Goal: Task Accomplishment & Management: Use online tool/utility

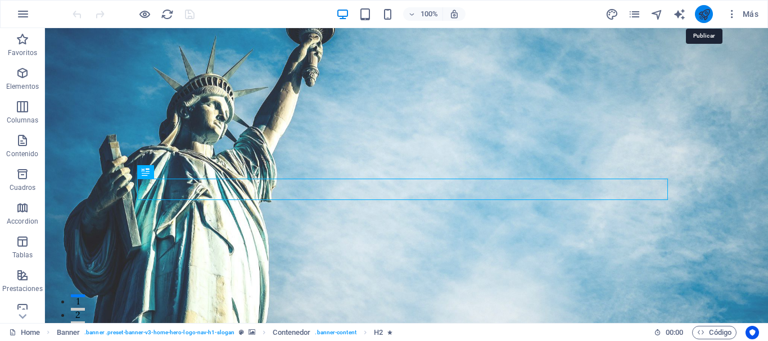
click at [709, 20] on icon "publish" at bounding box center [704, 14] width 13 height 13
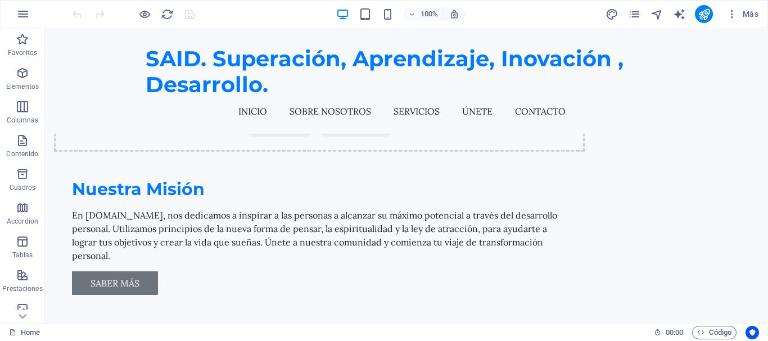
scroll to position [911, 0]
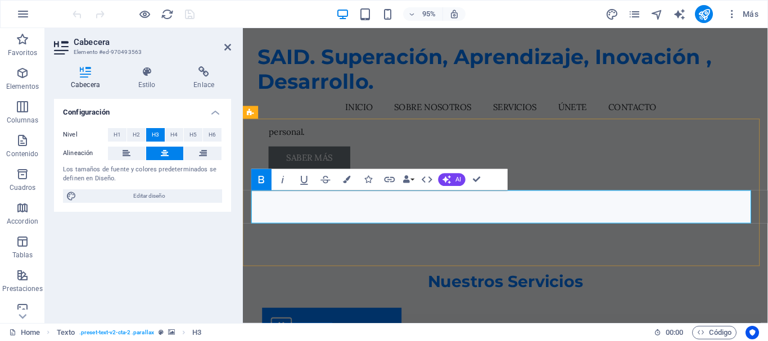
drag, startPoint x: 620, startPoint y: 224, endPoint x: 258, endPoint y: 203, distance: 362.6
click at [355, 183] on button "Colors" at bounding box center [347, 179] width 20 height 21
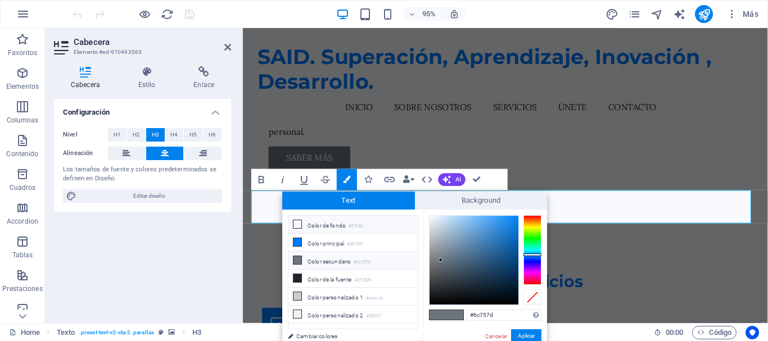
click at [333, 223] on li "Color de fondo #f7f9fc" at bounding box center [352, 225] width 129 height 18
type input "#f7f9fc"
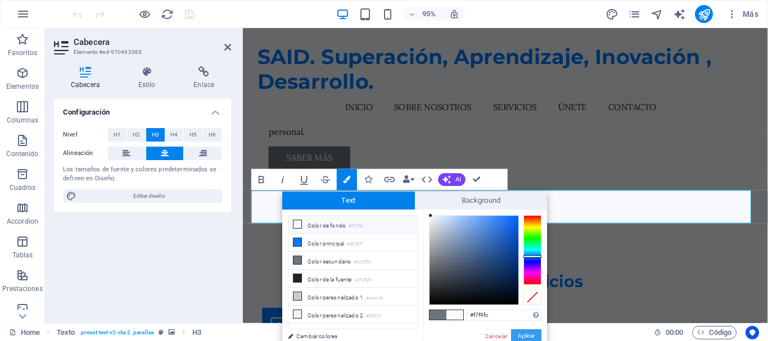
click at [521, 332] on button "Aplicar" at bounding box center [526, 335] width 30 height 13
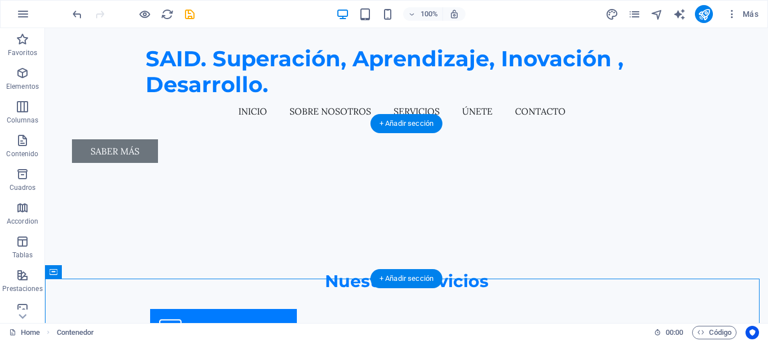
scroll to position [911, 0]
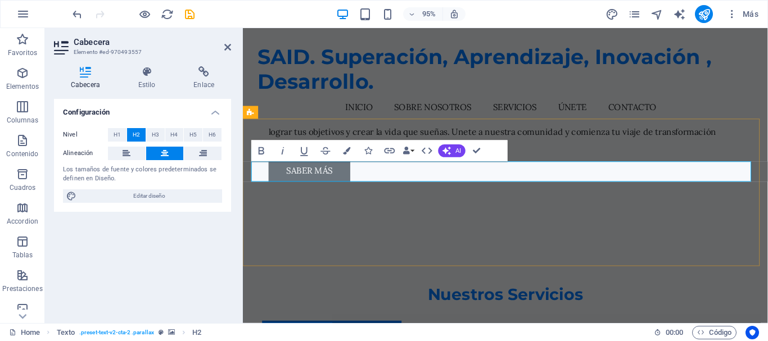
scroll to position [925, 0]
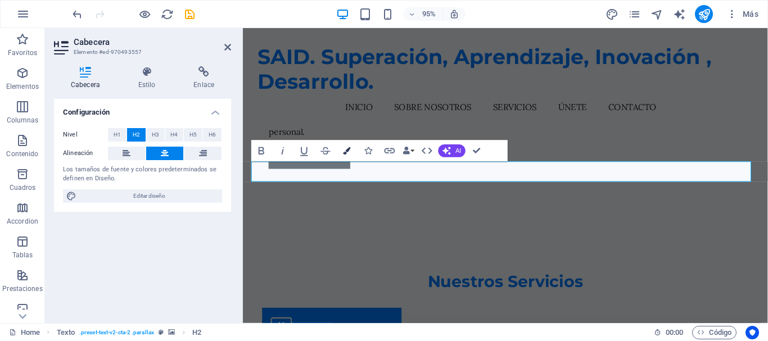
click at [342, 153] on button "Colors" at bounding box center [347, 151] width 20 height 21
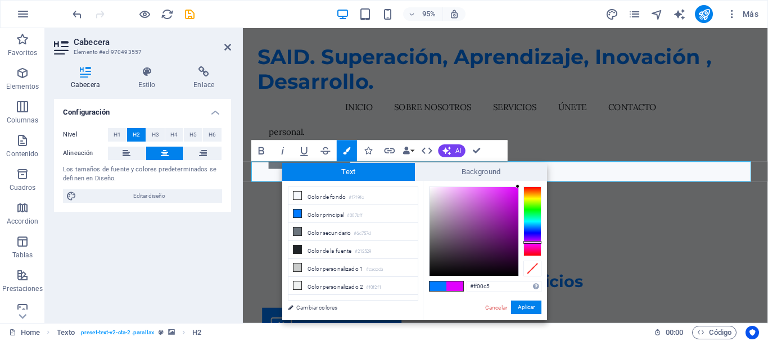
type input "#ff0093"
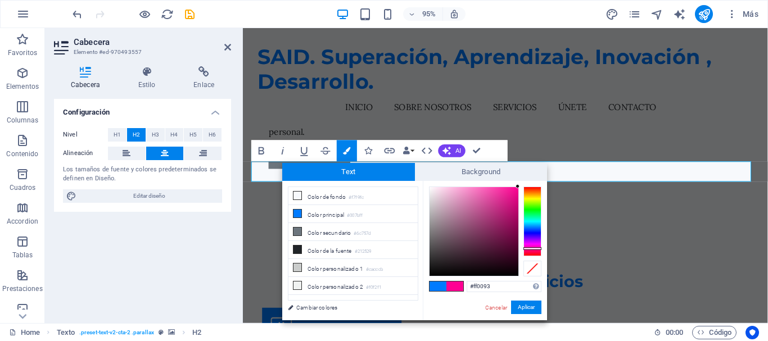
drag, startPoint x: 530, startPoint y: 228, endPoint x: 531, endPoint y: 248, distance: 20.2
click at [531, 248] on div at bounding box center [532, 248] width 18 height 3
click at [519, 307] on button "Aplicar" at bounding box center [526, 307] width 30 height 13
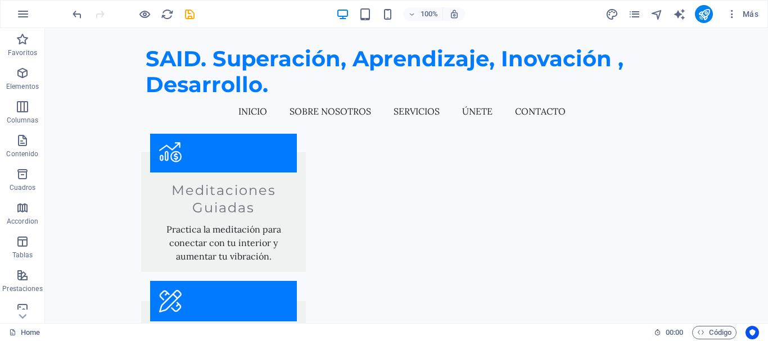
scroll to position [1300, 0]
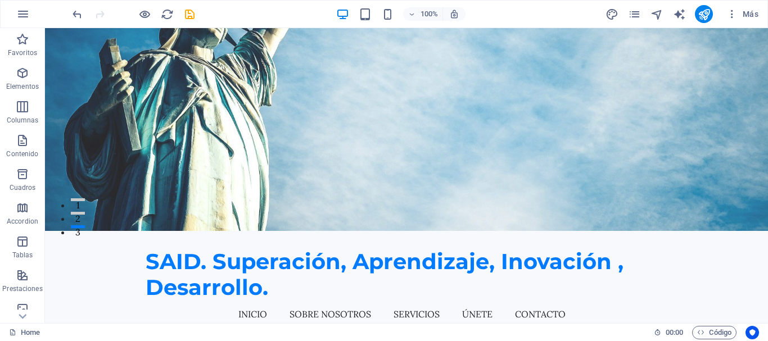
scroll to position [0, 0]
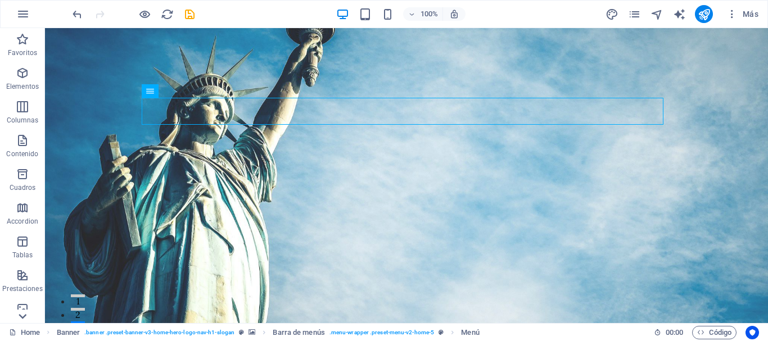
click at [14, 314] on div at bounding box center [22, 316] width 45 height 13
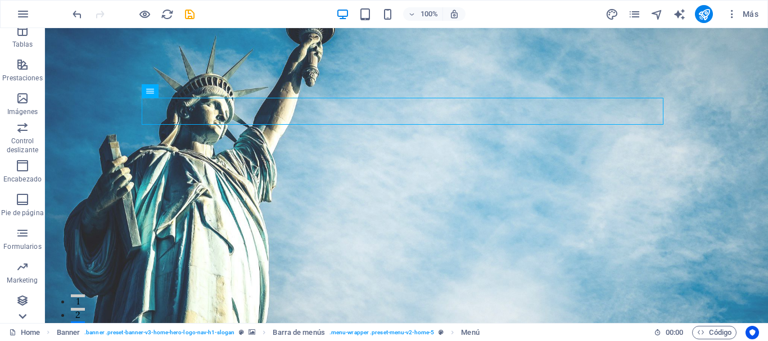
click at [14, 314] on div at bounding box center [22, 316] width 45 height 13
click at [14, 314] on p "Colecciones" at bounding box center [22, 314] width 37 height 9
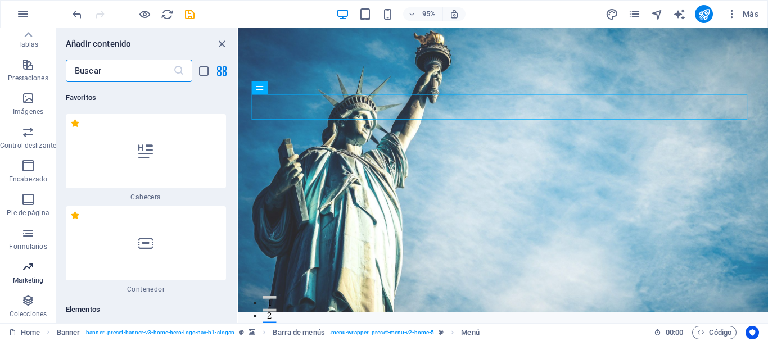
scroll to position [19140, 0]
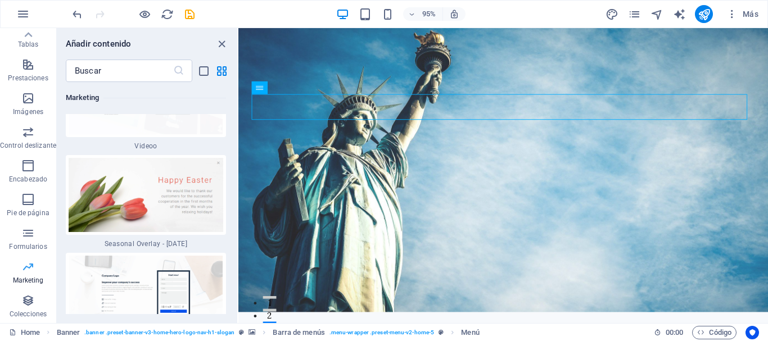
click at [31, 268] on icon "button" at bounding box center [27, 266] width 13 height 13
click at [19, 267] on span "Marketing" at bounding box center [28, 273] width 56 height 27
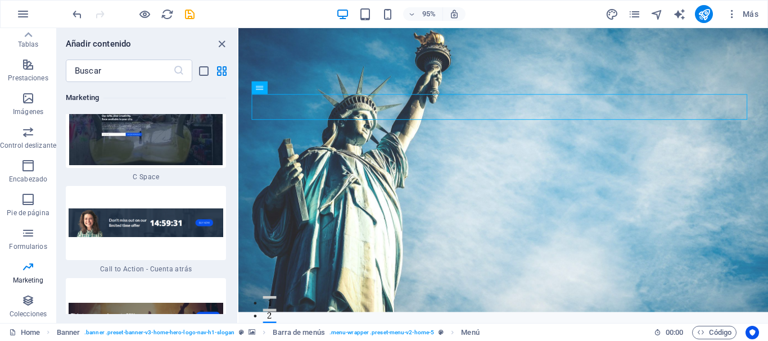
scroll to position [4614, 0]
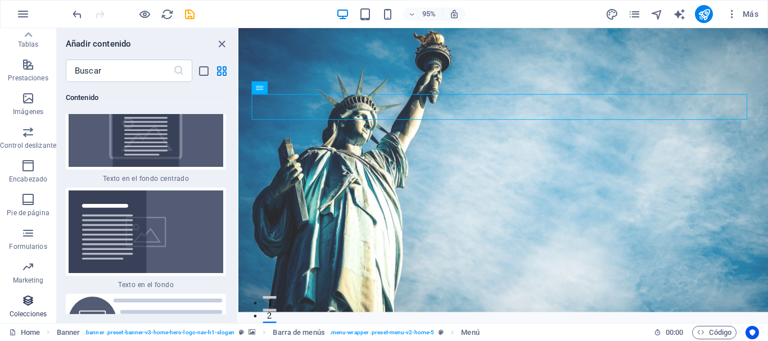
click at [33, 307] on span "Colecciones" at bounding box center [28, 307] width 56 height 27
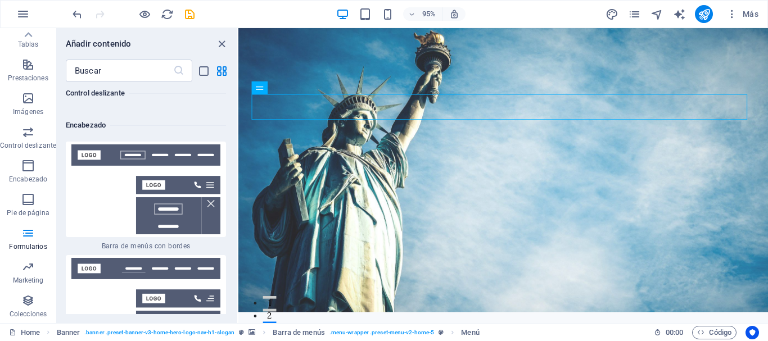
scroll to position [13347, 0]
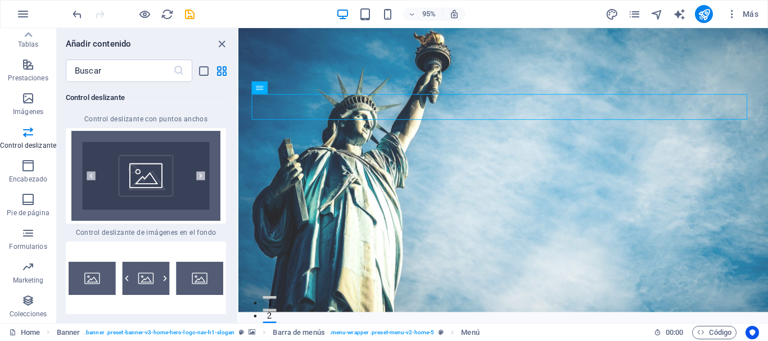
drag, startPoint x: 234, startPoint y: 224, endPoint x: 234, endPoint y: 210, distance: 14.1
click at [234, 210] on div "Favoritos 1 Star Cabecera 1 Star Contenedor Elementos 1 Star Cabecera 1 Star Te…" at bounding box center [147, 198] width 180 height 232
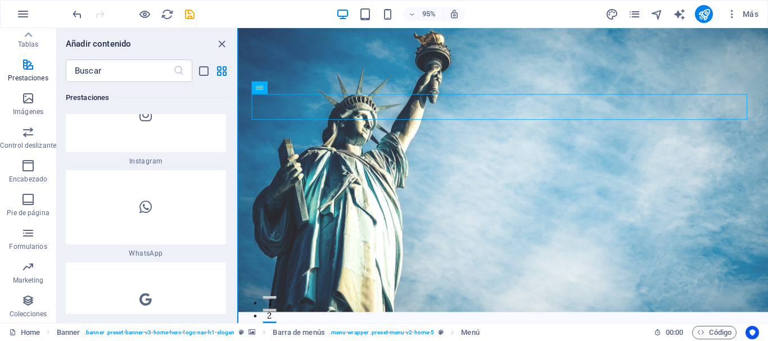
scroll to position [10909, 0]
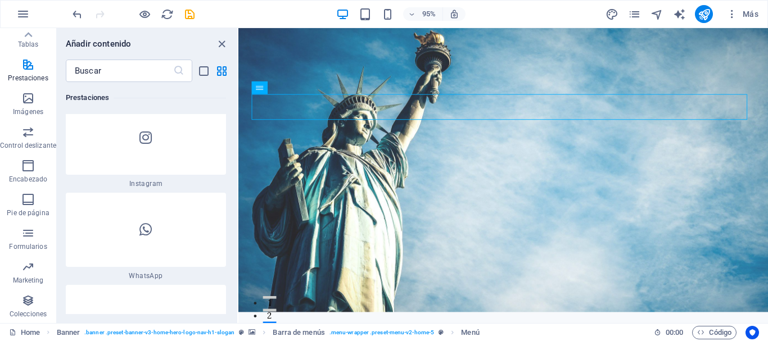
click at [229, 175] on div "Favoritos 1 Star Cabecera 1 Star Contenedor Elementos 1 Star Cabecera 1 Star Te…" at bounding box center [147, 198] width 180 height 232
drag, startPoint x: 233, startPoint y: 170, endPoint x: 236, endPoint y: 198, distance: 28.2
click at [236, 198] on div "Favoritos 1 Star Cabecera 1 Star Contenedor Elementos 1 Star Cabecera 1 Star Te…" at bounding box center [147, 198] width 180 height 232
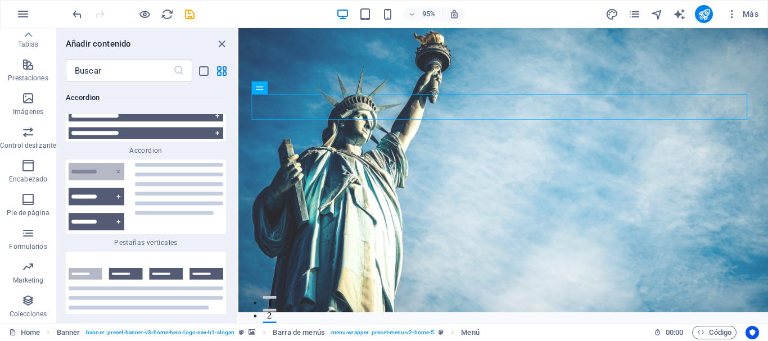
scroll to position [13292, 0]
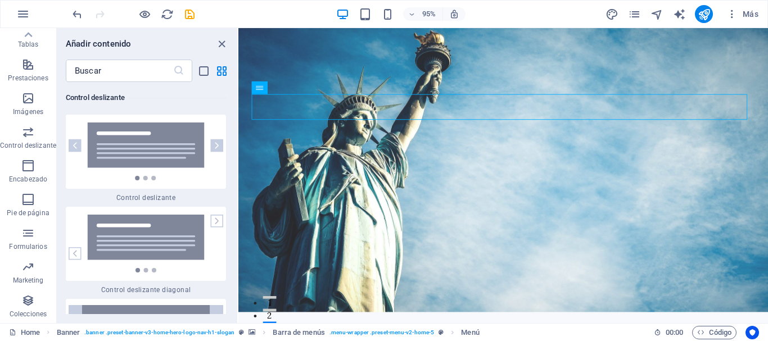
drag, startPoint x: 236, startPoint y: 138, endPoint x: 1, endPoint y: 206, distance: 244.8
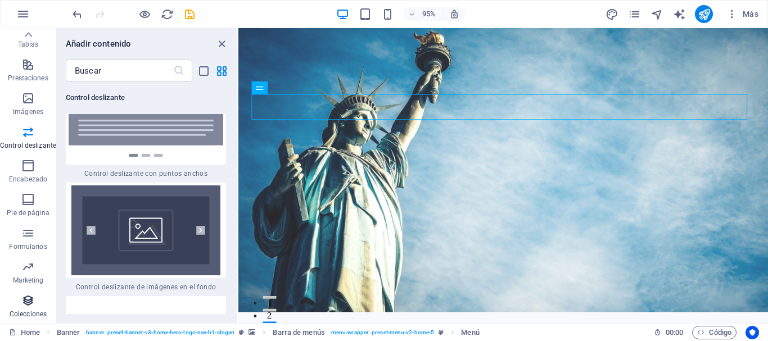
click at [24, 298] on icon "button" at bounding box center [27, 300] width 13 height 13
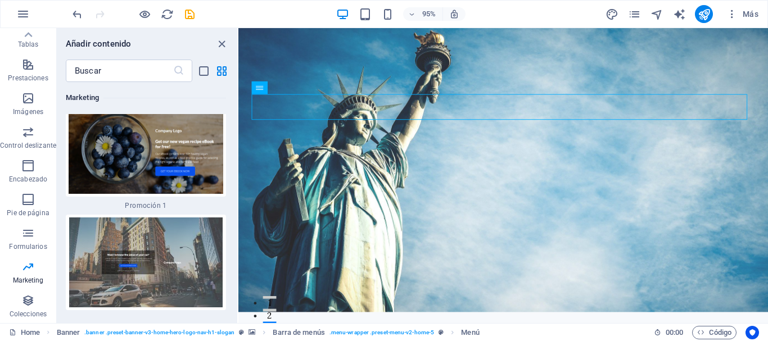
scroll to position [18949, 0]
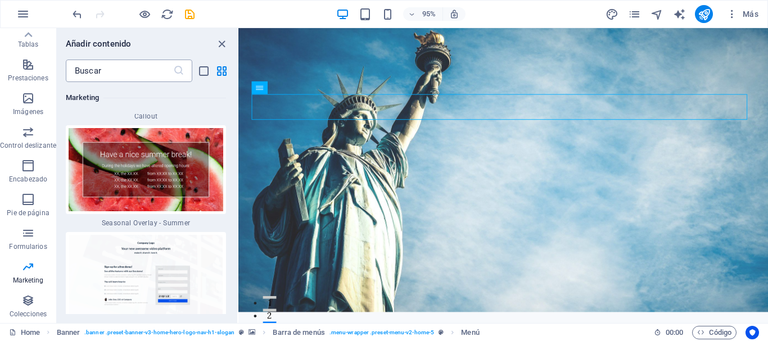
click at [137, 67] on input "text" at bounding box center [119, 71] width 107 height 22
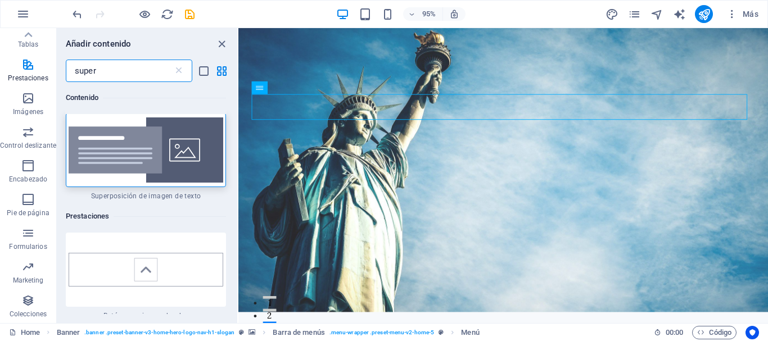
scroll to position [0, 0]
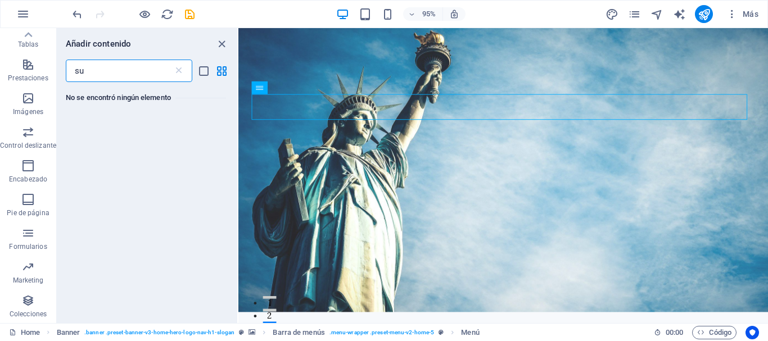
type input "s"
type input "p"
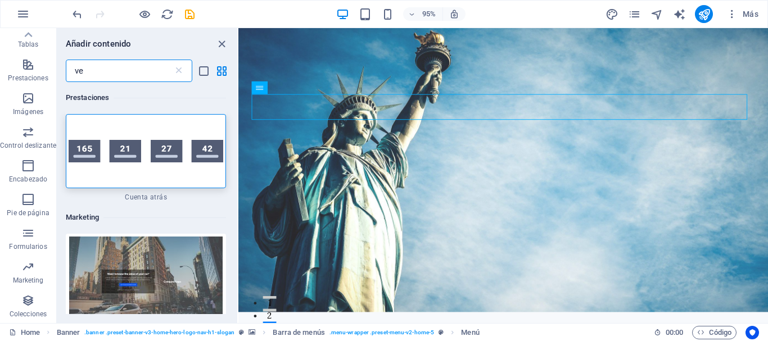
type input "v"
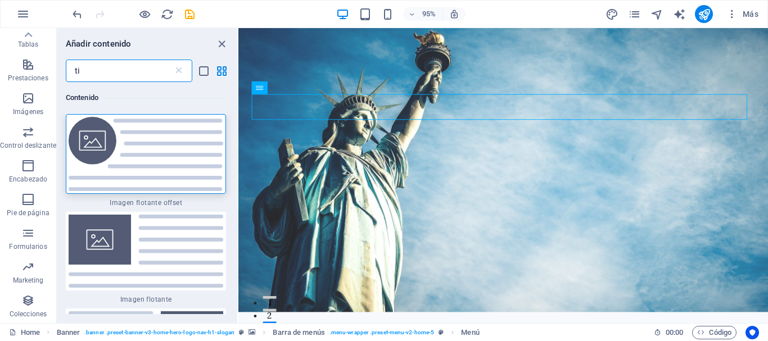
type input "t"
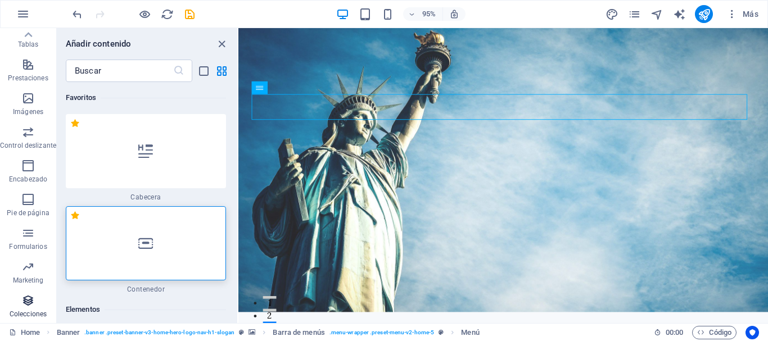
click at [17, 307] on span "Colecciones" at bounding box center [28, 307] width 56 height 27
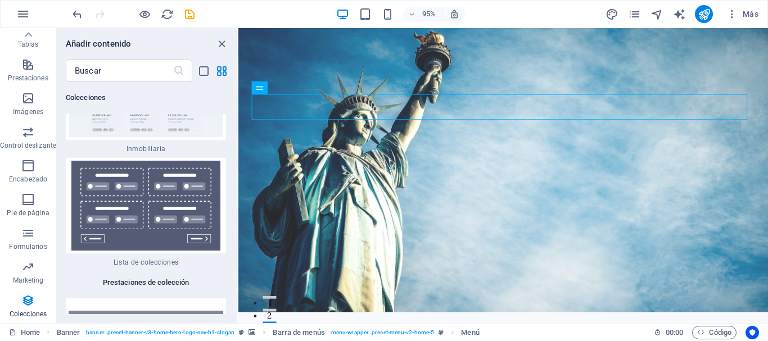
scroll to position [21861, 0]
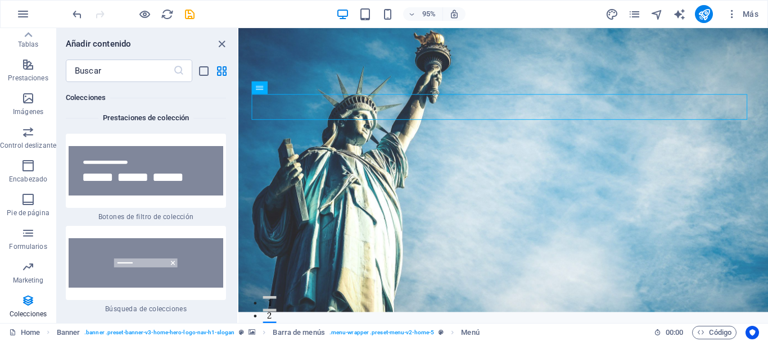
click at [234, 51] on div "Añadir contenido ​ Favoritos 1 Star Cabecera 1 Star Contenedor Elementos 1 Star…" at bounding box center [147, 175] width 180 height 295
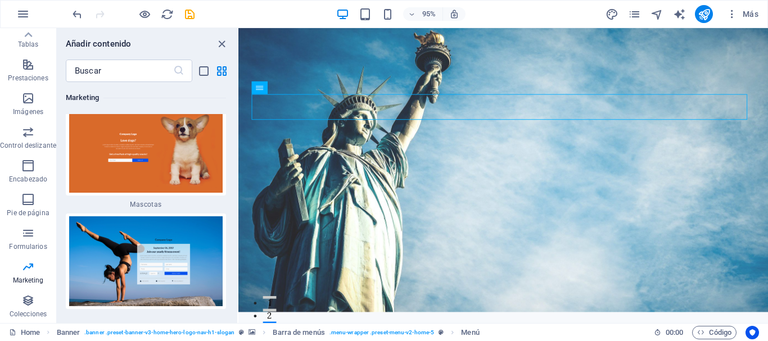
scroll to position [19389, 0]
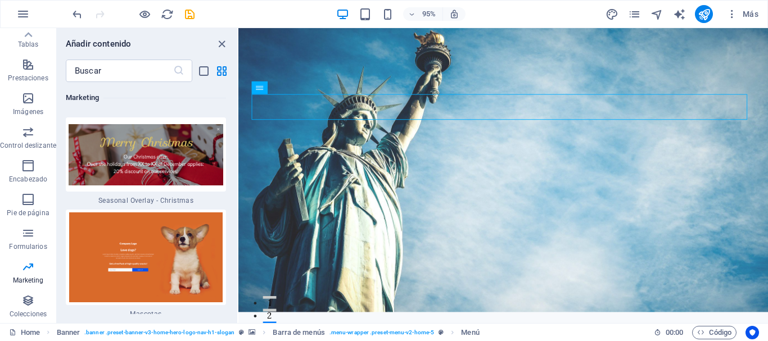
click at [238, 218] on div "H2 Banner Contenedor Banner Barra de menús Logo Menú Separador Texto H2 Imagen …" at bounding box center [503, 175] width 530 height 295
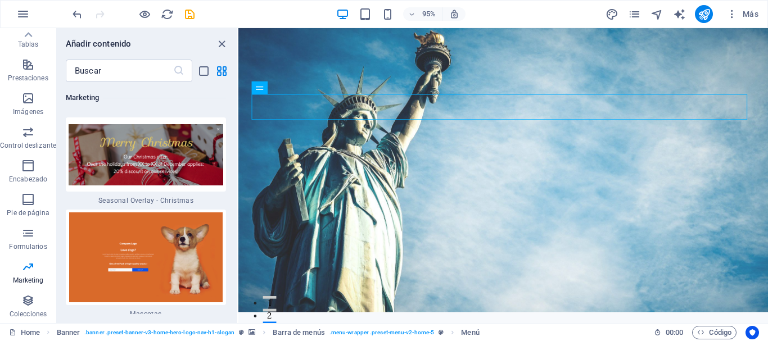
click at [238, 218] on div "H2 Banner Contenedor Banner Barra de menús Logo Menú Separador Texto H2 Imagen …" at bounding box center [503, 175] width 530 height 295
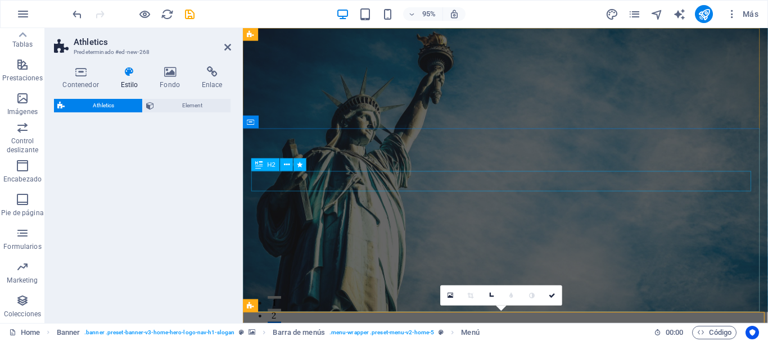
select select "%"
select select "rem"
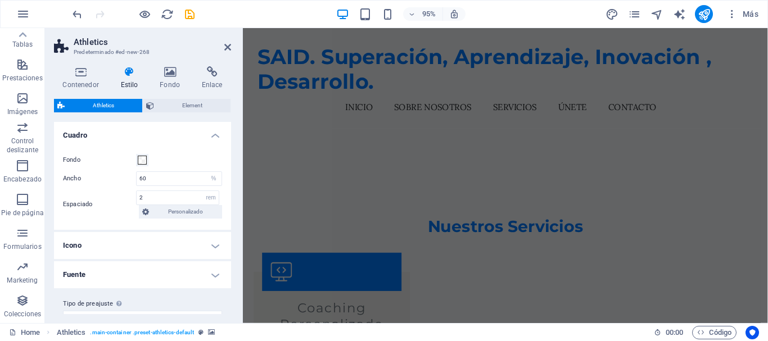
scroll to position [1857, 0]
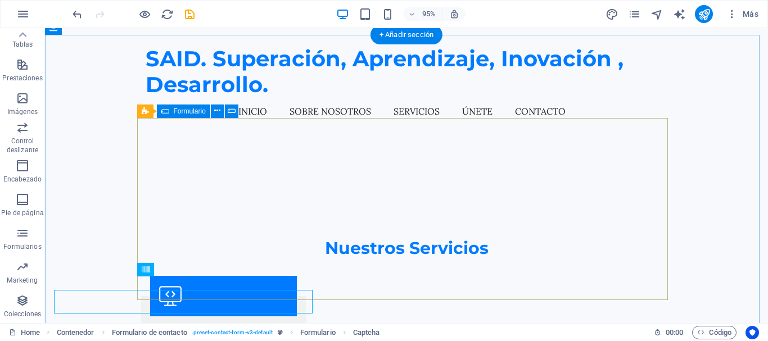
scroll to position [1844, 0]
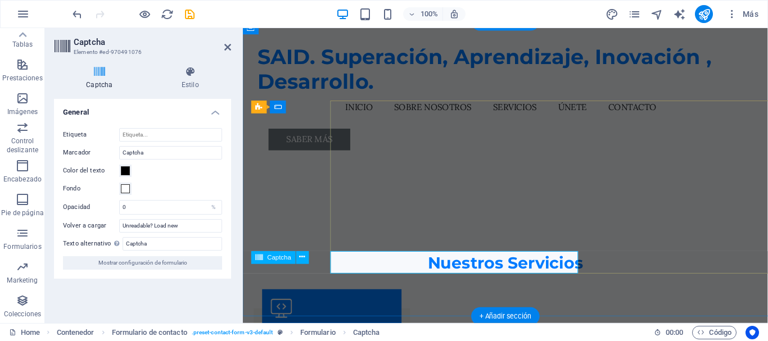
scroll to position [1857, 0]
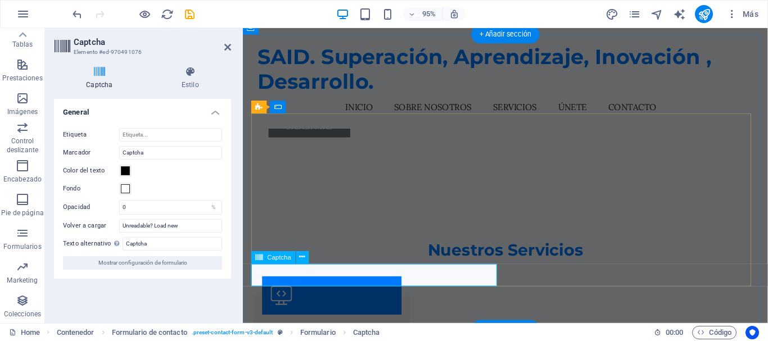
click at [276, 255] on span "Captcha" at bounding box center [280, 257] width 24 height 6
click at [304, 256] on icon at bounding box center [303, 257] width 6 height 11
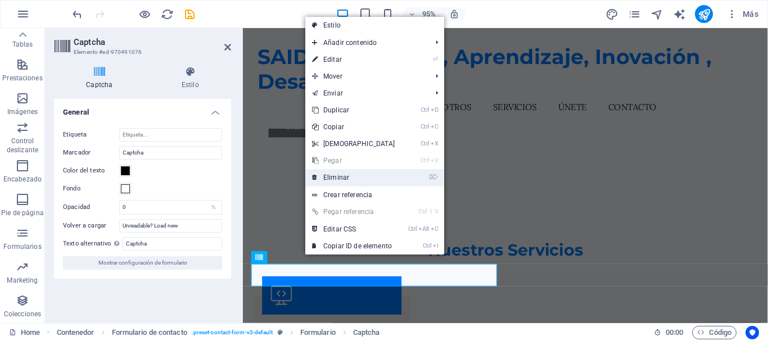
click at [337, 177] on link "⌦ Eliminar" at bounding box center [353, 177] width 97 height 17
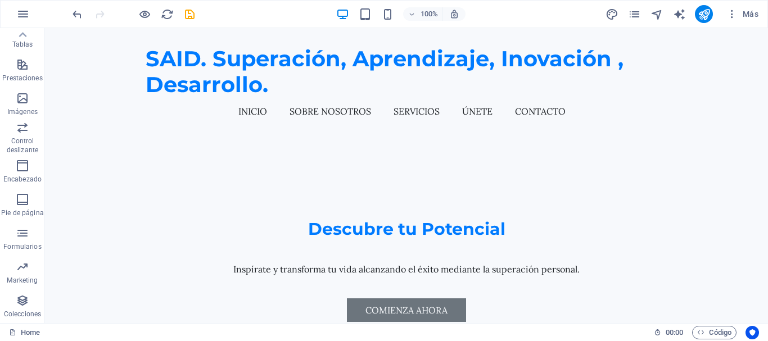
scroll to position [220, 0]
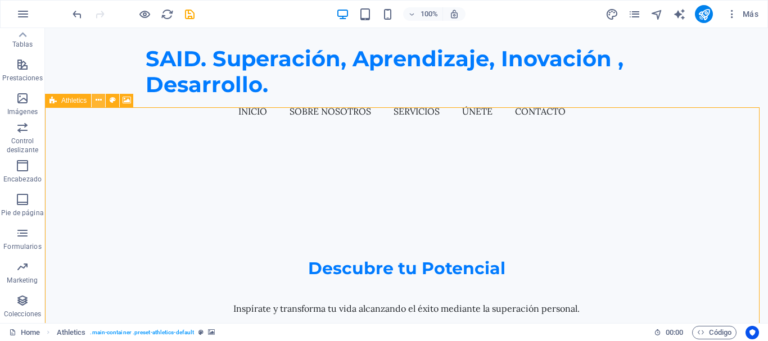
click at [98, 101] on icon at bounding box center [99, 100] width 6 height 12
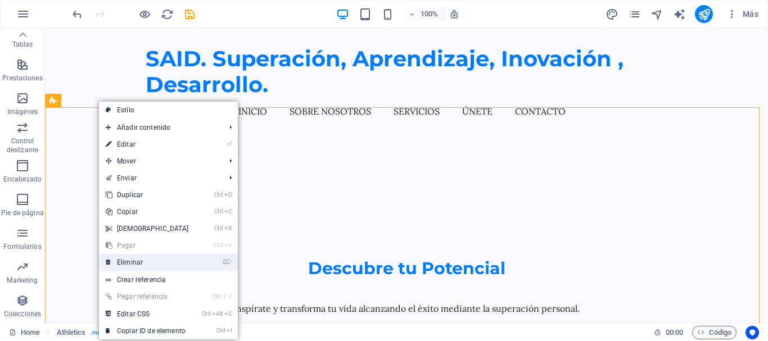
click at [133, 266] on link "⌦ Eliminar" at bounding box center [147, 262] width 97 height 17
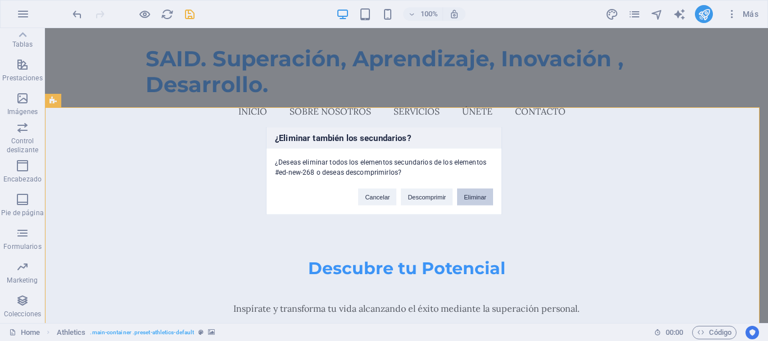
click at [478, 197] on button "Eliminar" at bounding box center [475, 196] width 36 height 17
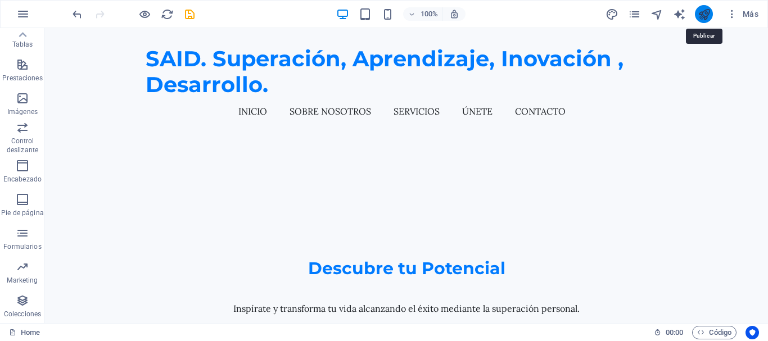
click at [699, 19] on icon "publish" at bounding box center [704, 14] width 13 height 13
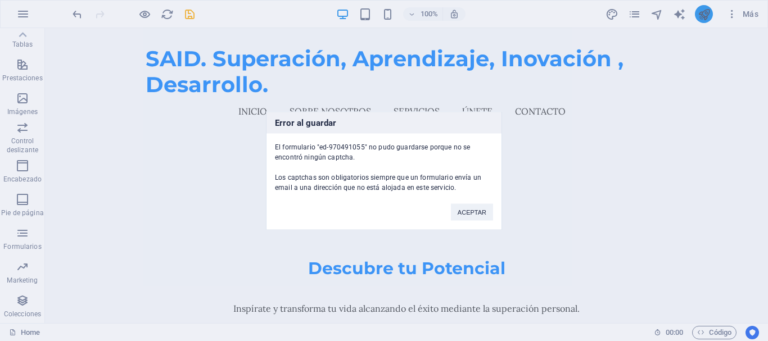
scroll to position [1475, 0]
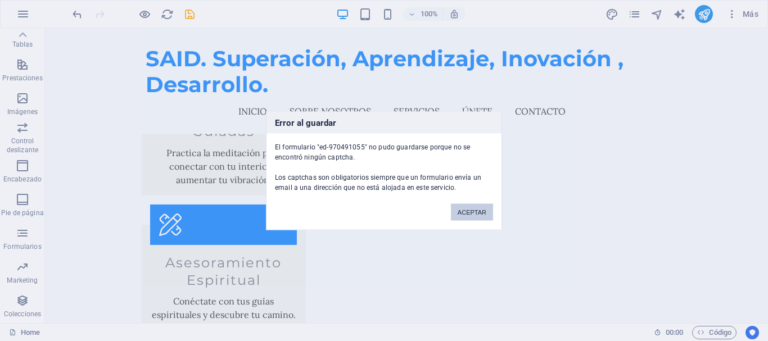
click at [465, 209] on button "ACEPTAR" at bounding box center [472, 211] width 42 height 17
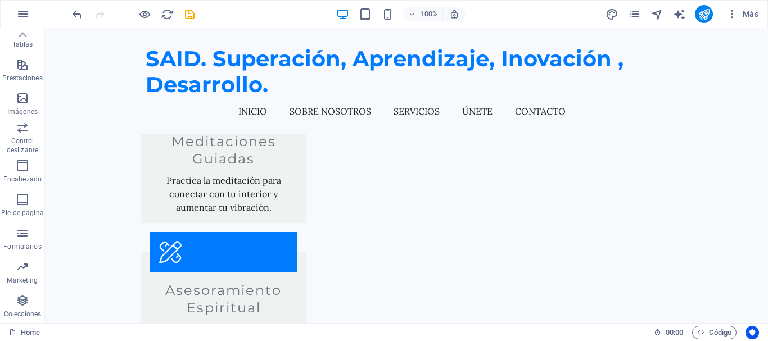
scroll to position [1644, 0]
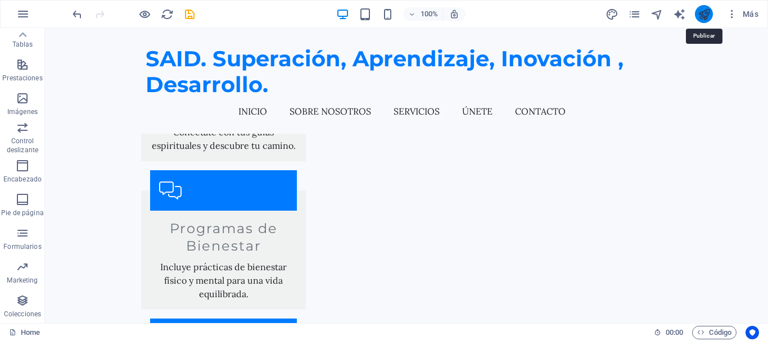
click at [704, 11] on icon "publish" at bounding box center [704, 14] width 13 height 13
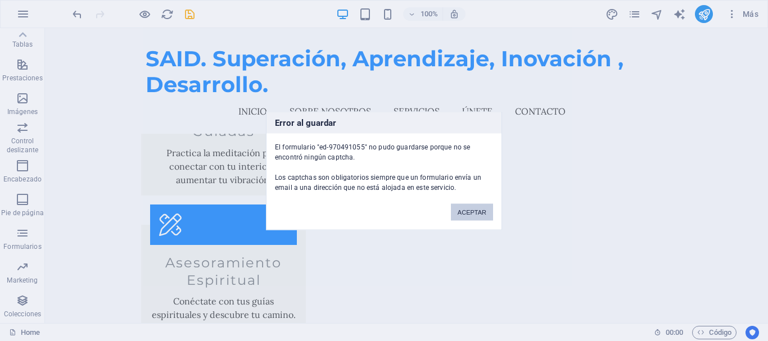
click at [473, 214] on button "ACEPTAR" at bounding box center [472, 211] width 42 height 17
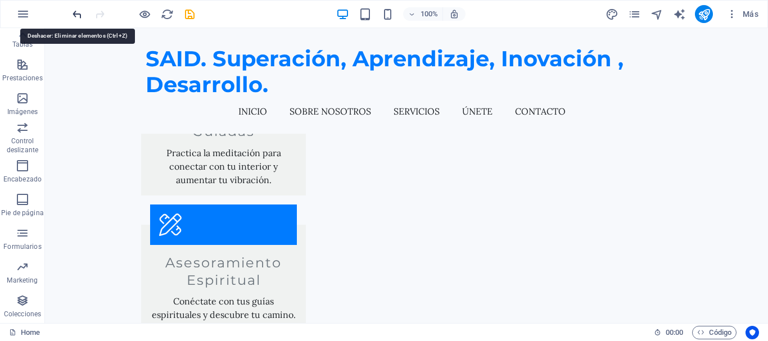
click at [83, 18] on icon "undo" at bounding box center [77, 14] width 13 height 13
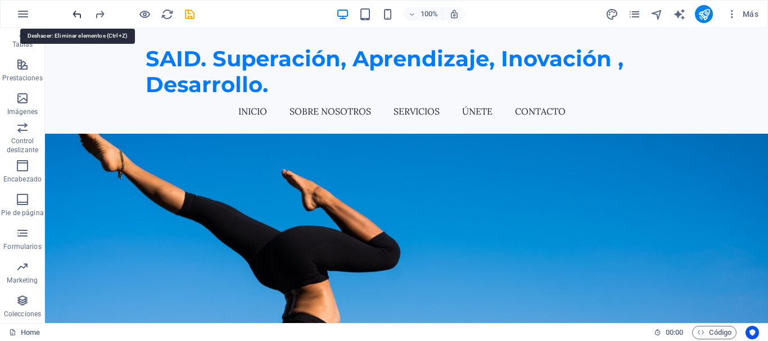
scroll to position [378, 0]
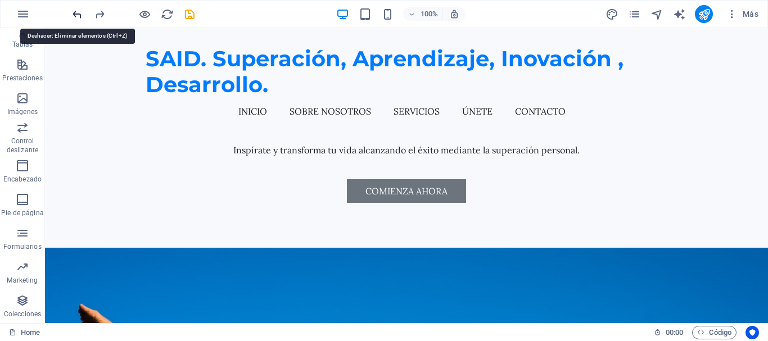
click at [82, 18] on icon "undo" at bounding box center [77, 14] width 13 height 13
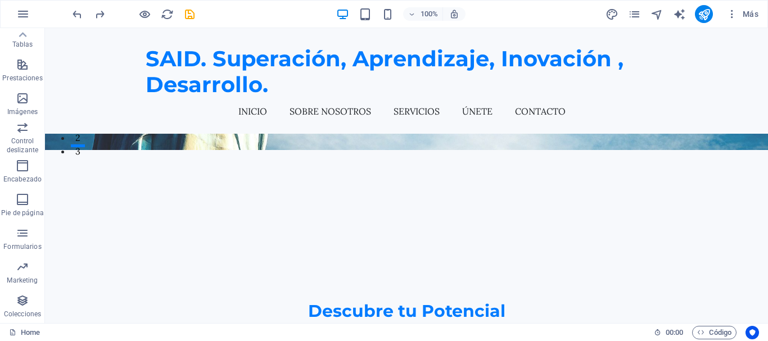
scroll to position [99, 0]
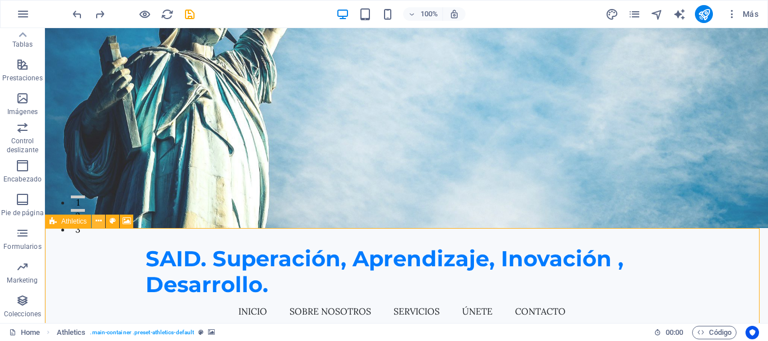
click at [97, 225] on icon at bounding box center [99, 221] width 6 height 12
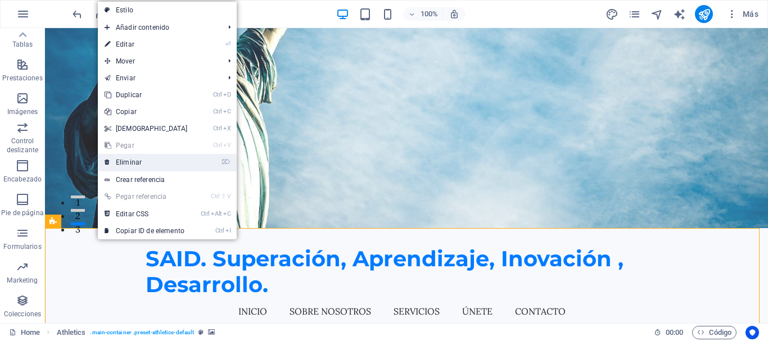
click at [126, 167] on link "⌦ Eliminar" at bounding box center [146, 162] width 97 height 17
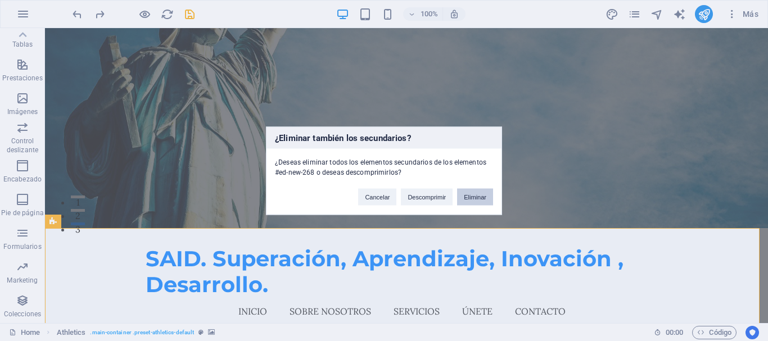
click at [464, 194] on button "Eliminar" at bounding box center [475, 196] width 36 height 17
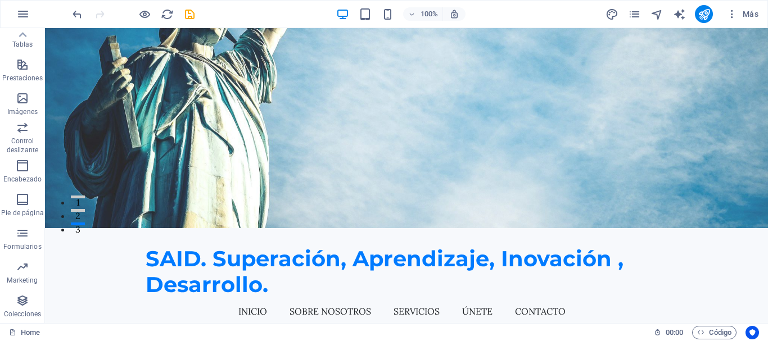
click at [704, 4] on div "100% Más" at bounding box center [384, 14] width 767 height 27
click at [703, 15] on icon "publish" at bounding box center [704, 14] width 13 height 13
checkbox input "false"
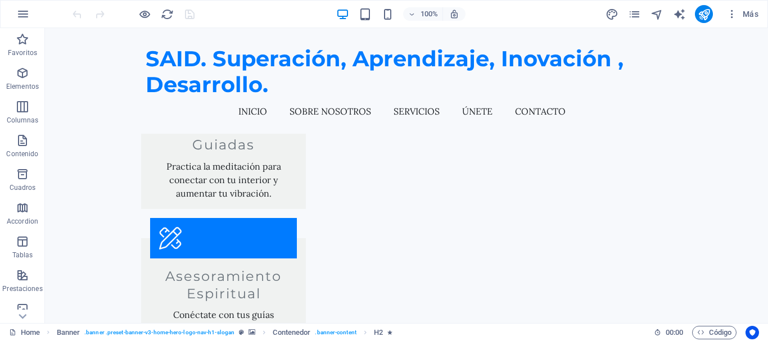
scroll to position [1462, 0]
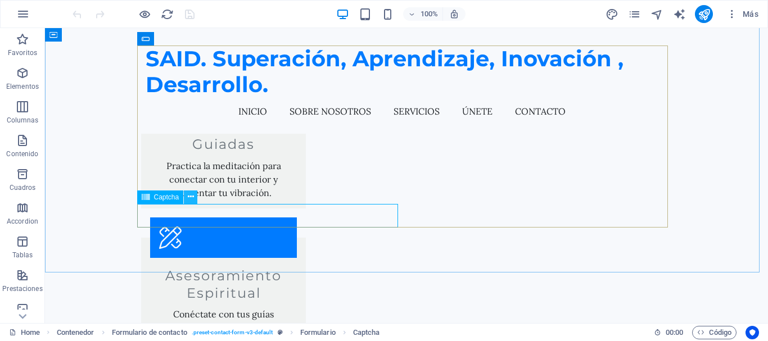
click at [191, 199] on icon at bounding box center [191, 197] width 6 height 12
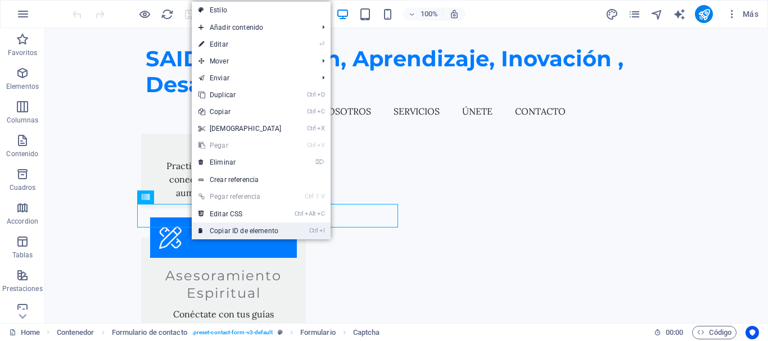
click at [263, 229] on link "Ctrl I Copiar ID de elemento" at bounding box center [240, 231] width 97 height 17
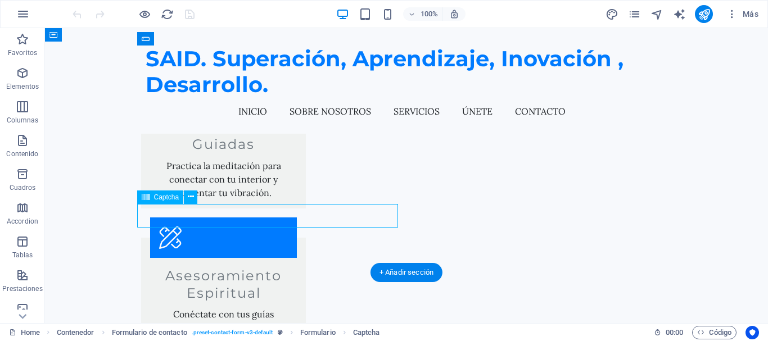
drag, startPoint x: 313, startPoint y: 217, endPoint x: 282, endPoint y: 220, distance: 31.0
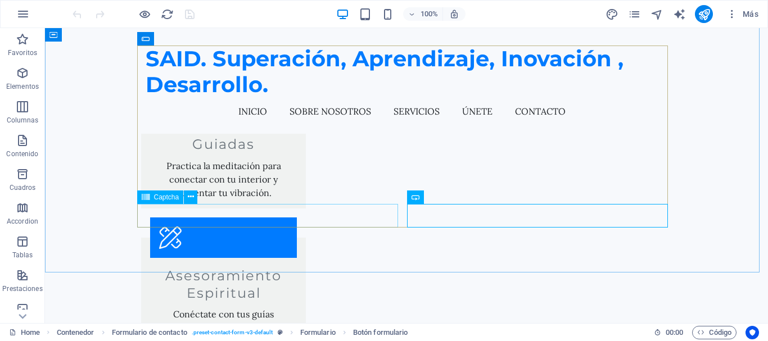
click at [168, 198] on span "Captcha" at bounding box center [166, 197] width 25 height 7
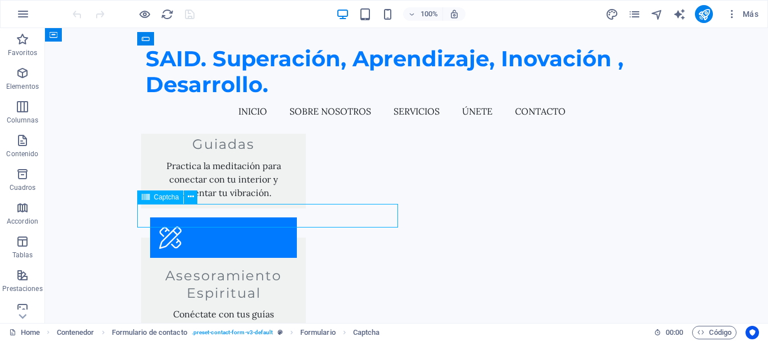
click at [168, 198] on span "Captcha" at bounding box center [166, 197] width 25 height 7
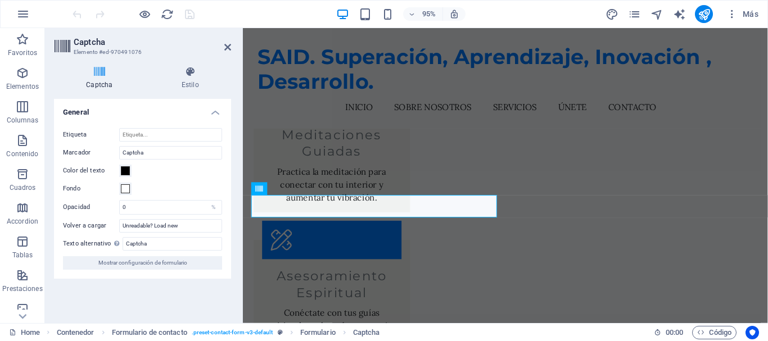
scroll to position [1476, 0]
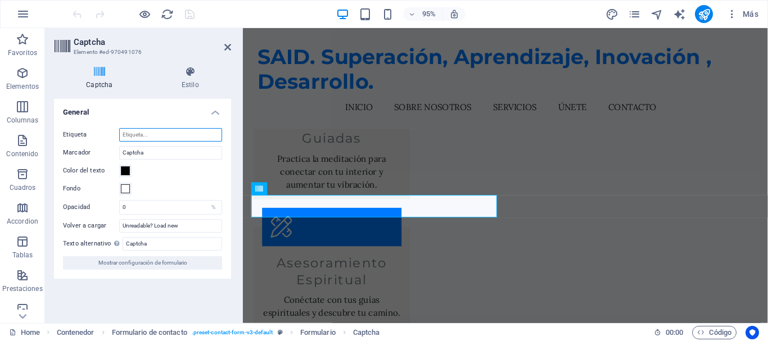
click at [159, 132] on input "Etiqueta" at bounding box center [170, 134] width 103 height 13
click at [93, 77] on icon at bounding box center [99, 71] width 91 height 11
click at [194, 84] on h4 "Estilo" at bounding box center [191, 78] width 82 height 24
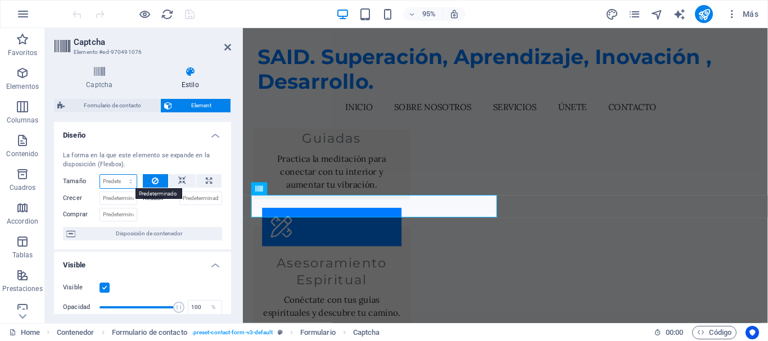
click at [128, 182] on select "Predeterminado automático px % 1/1 1/2 1/3 1/4 1/5 1/6 1/7 1/8 1/9 1/10" at bounding box center [118, 181] width 37 height 13
click at [193, 215] on div at bounding box center [183, 213] width 80 height 16
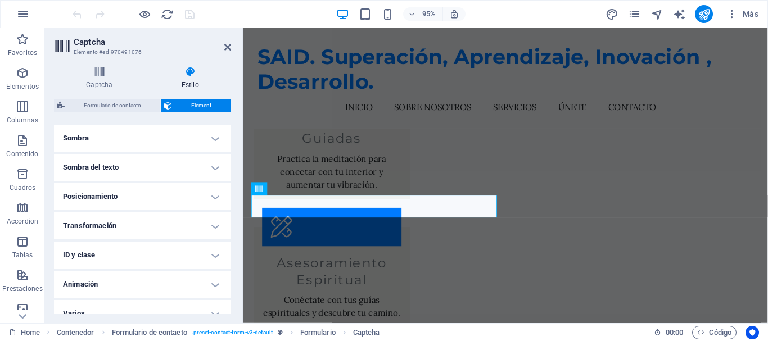
scroll to position [292, 0]
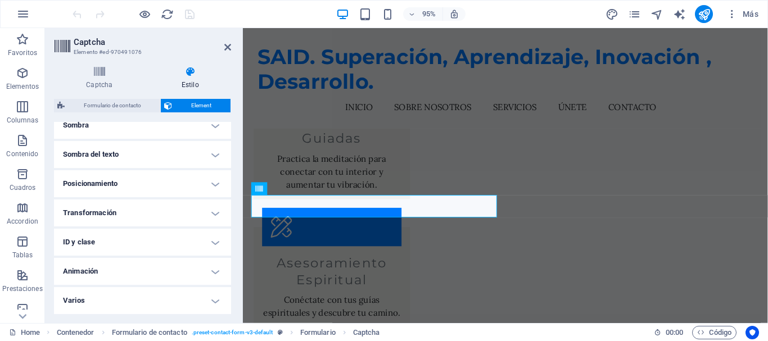
click at [196, 279] on h4 "Animación" at bounding box center [142, 271] width 177 height 27
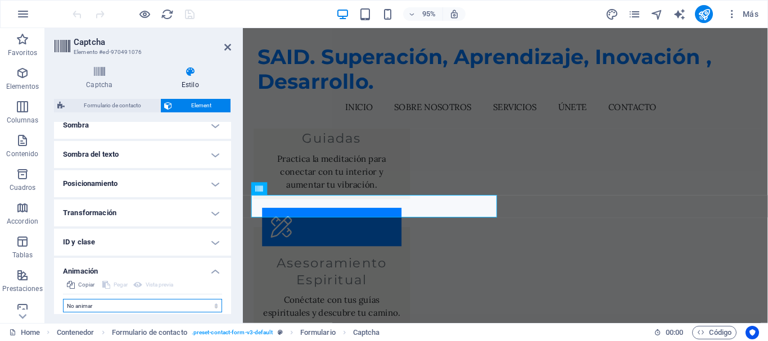
click at [79, 304] on select "No animar Mostrar / Ocultar Subir/bajar Acercar/alejar Deslizar de izquierda a …" at bounding box center [142, 305] width 159 height 13
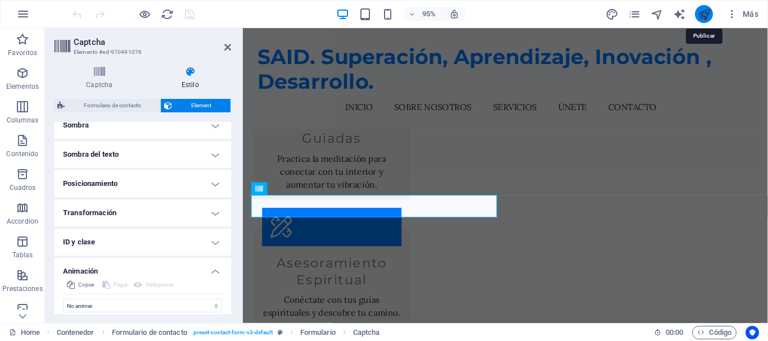
click at [703, 15] on icon "publish" at bounding box center [704, 14] width 13 height 13
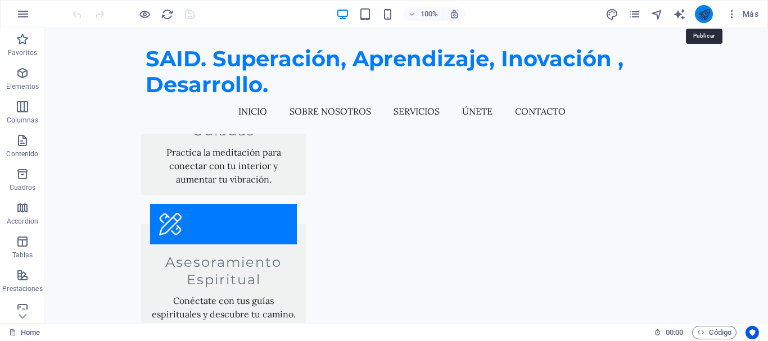
scroll to position [1462, 0]
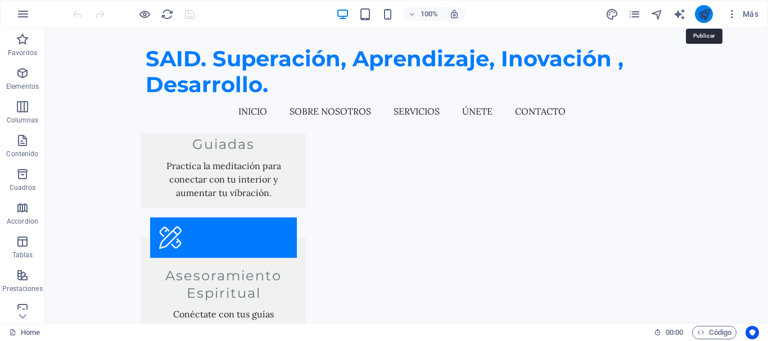
click at [703, 15] on icon "publish" at bounding box center [704, 14] width 13 height 13
